Goal: Task Accomplishment & Management: Complete application form

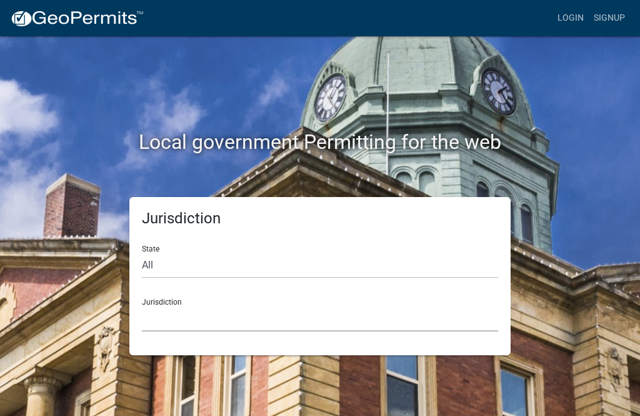
click at [251, 310] on select "[GEOGRAPHIC_DATA], [US_STATE] [GEOGRAPHIC_DATA], [US_STATE][PERSON_NAME][GEOGRA…" at bounding box center [320, 319] width 357 height 26
click at [354, 311] on select "[GEOGRAPHIC_DATA], [US_STATE] [GEOGRAPHIC_DATA], [US_STATE][PERSON_NAME][GEOGRA…" at bounding box center [320, 319] width 357 height 26
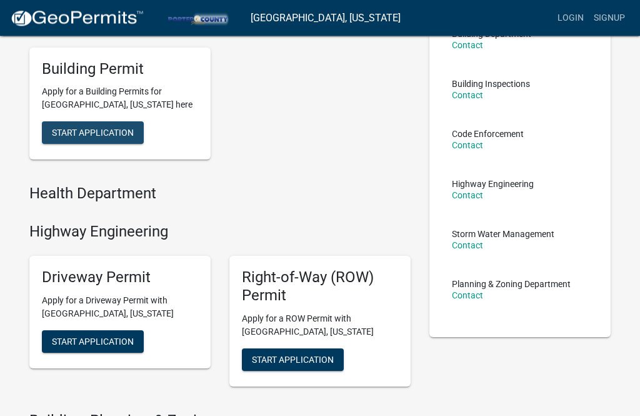
scroll to position [114, 0]
click at [117, 128] on span "Start Application" at bounding box center [93, 133] width 82 height 10
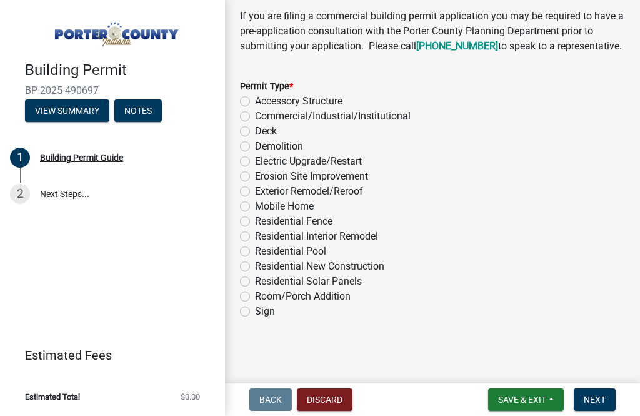
scroll to position [1195, 0]
click at [63, 109] on button "View Summary" at bounding box center [67, 110] width 84 height 23
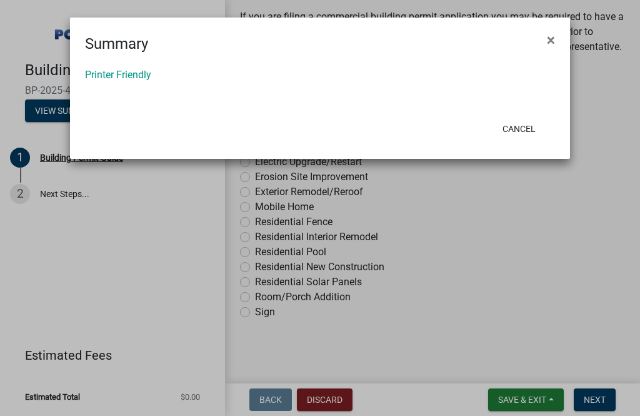
click at [176, 210] on ngb-modal-window "Summary × Printer Friendly Cancel" at bounding box center [320, 208] width 640 height 416
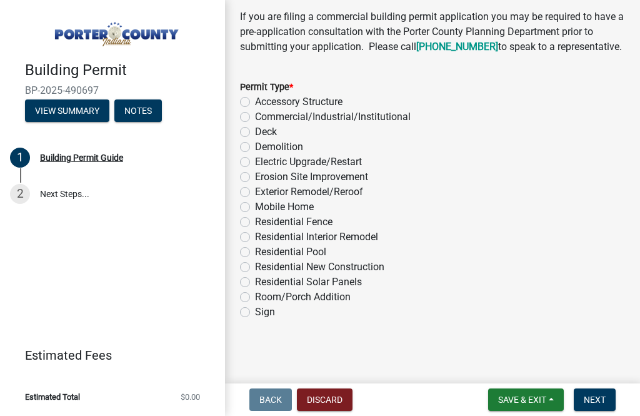
click at [149, 115] on button "Notes" at bounding box center [138, 110] width 48 height 23
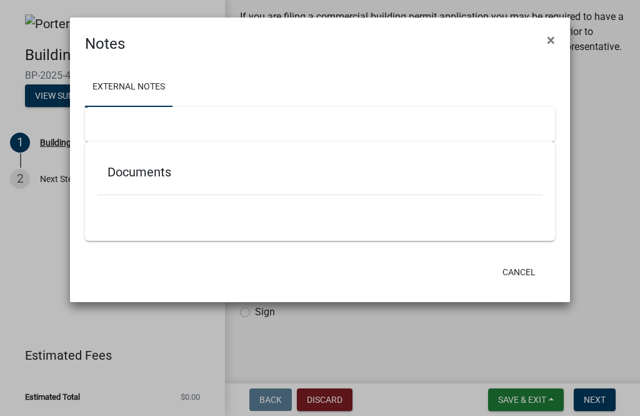
click at [79, 275] on div at bounding box center [156, 272] width 163 height 33
click at [48, 99] on ngb-modal-window "Notes × External Notes Documents Cancel" at bounding box center [320, 208] width 640 height 416
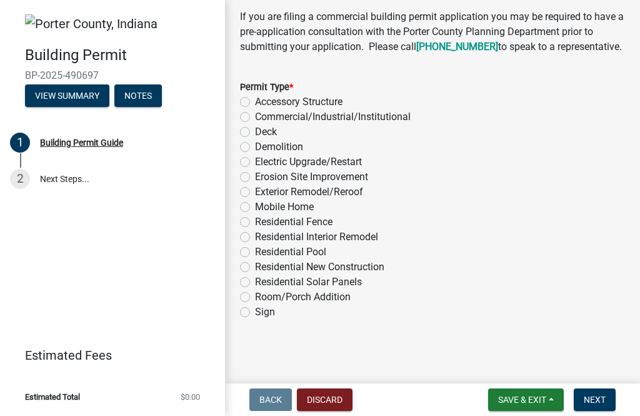
click at [48, 73] on span "BP-2025-490697" at bounding box center [112, 75] width 175 height 12
click at [69, 97] on button "View Summary" at bounding box center [67, 95] width 84 height 23
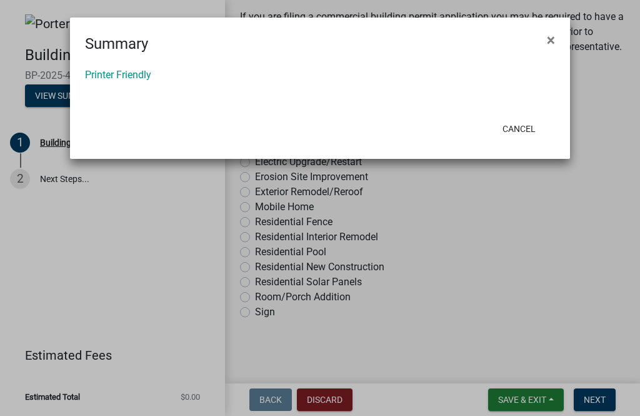
click at [549, 34] on span "×" at bounding box center [551, 40] width 8 height 18
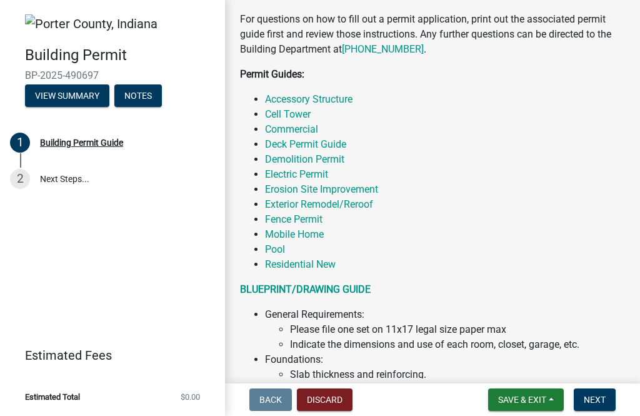
scroll to position [300, 0]
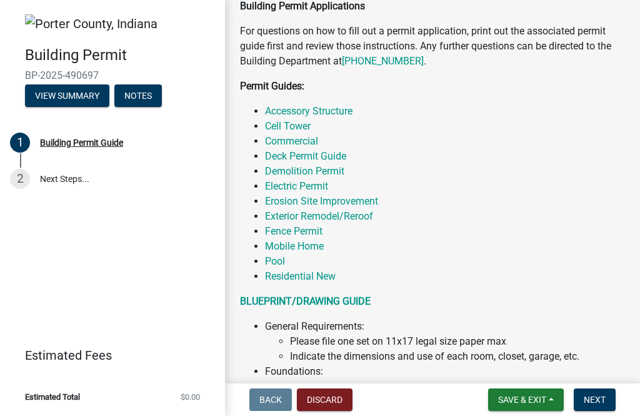
click at [315, 278] on link "Residential New" at bounding box center [300, 276] width 71 height 12
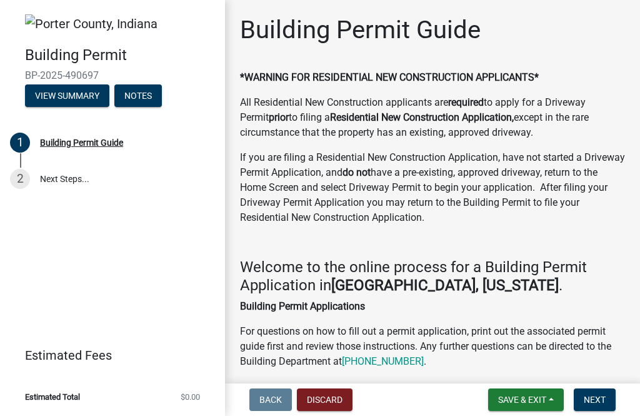
scroll to position [0, 0]
